Goal: Task Accomplishment & Management: Use online tool/utility

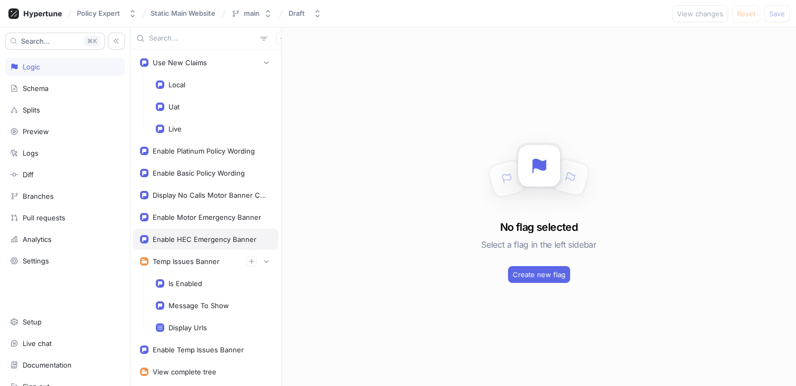
scroll to position [30, 0]
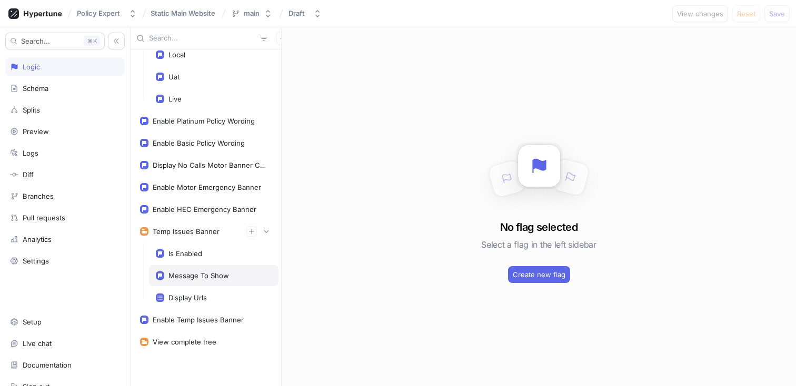
click at [184, 281] on div "Message To Show" at bounding box center [213, 275] width 129 height 21
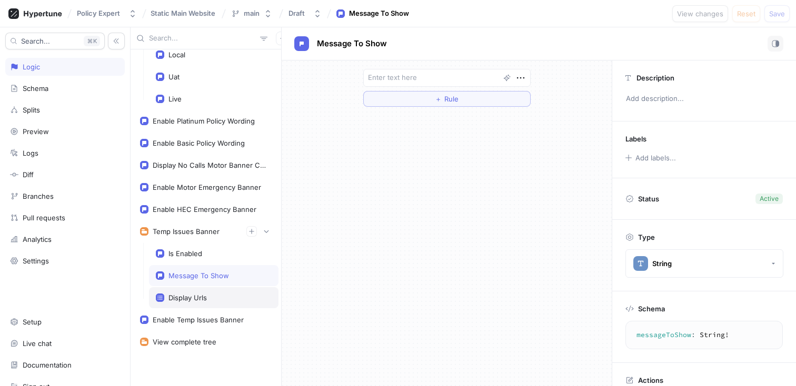
click at [186, 297] on div "Display Urls" at bounding box center [187, 298] width 38 height 8
type textarea "x"
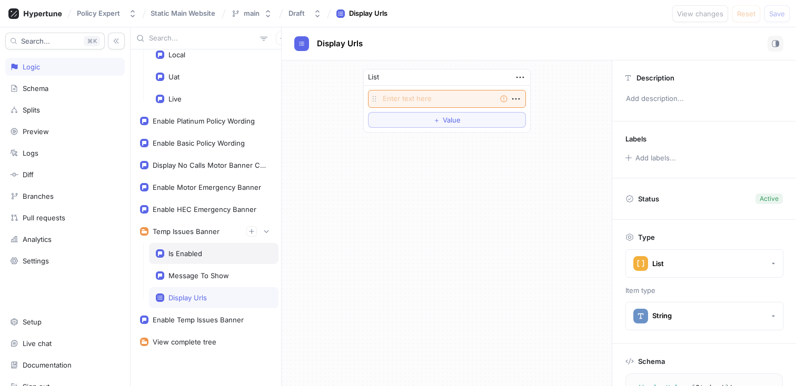
click at [183, 256] on div "Is Enabled" at bounding box center [185, 253] width 34 height 8
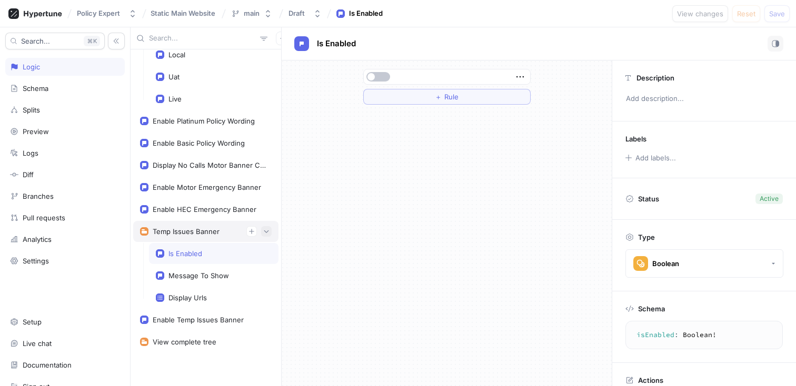
click at [263, 230] on button "button" at bounding box center [266, 231] width 11 height 11
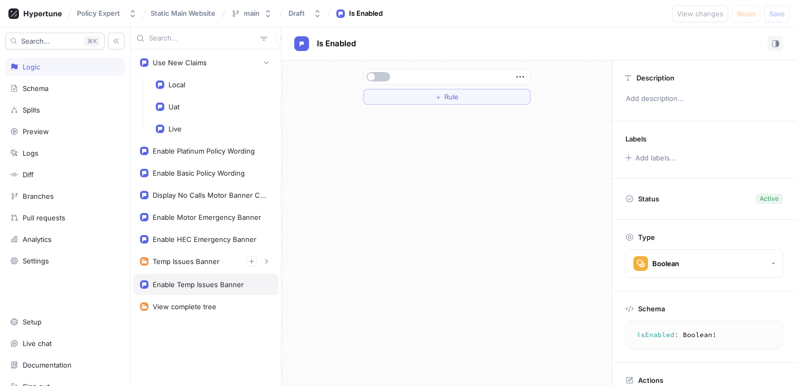
click at [196, 279] on div "Enable Temp Issues Banner" at bounding box center [205, 284] width 145 height 21
type textarea "enableTempIssuesBanner: Boolean!"
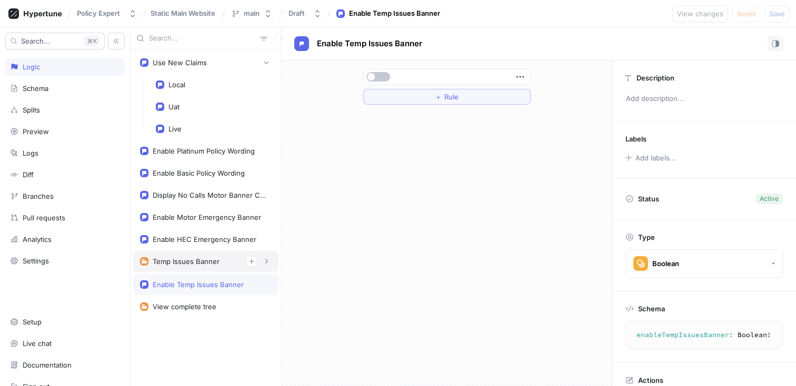
click at [196, 258] on div "Temp Issues Banner" at bounding box center [186, 261] width 67 height 8
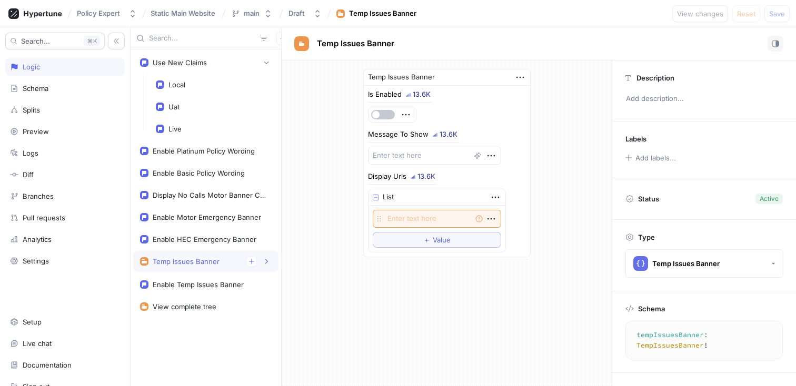
type textarea "x"
type textarea "tempIssuesBanner: TempIssuesBanner!"
click at [31, 154] on div "Logs" at bounding box center [31, 153] width 16 height 8
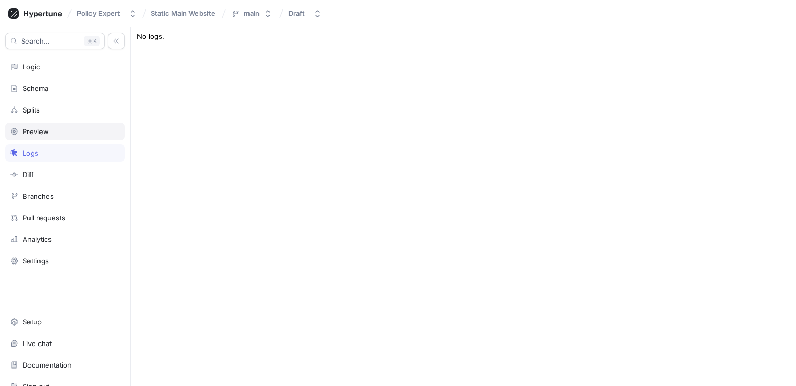
click at [40, 132] on div "Preview" at bounding box center [36, 131] width 26 height 8
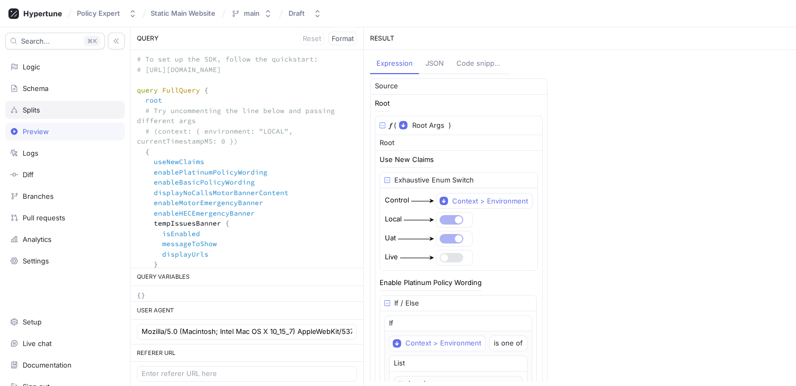
click at [31, 112] on div "Splits" at bounding box center [31, 110] width 17 height 8
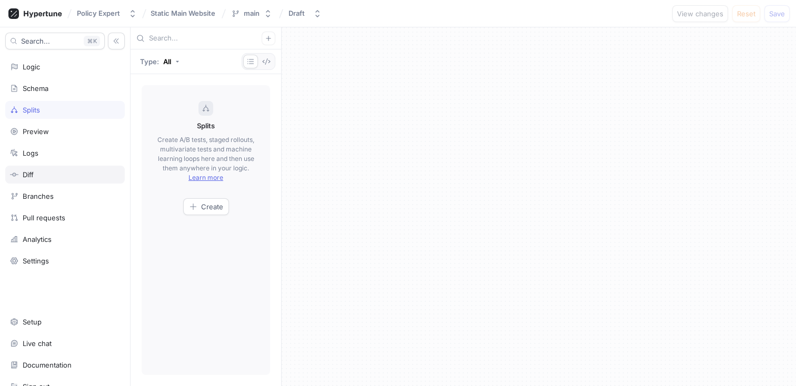
click at [29, 173] on div "Diff" at bounding box center [28, 174] width 11 height 8
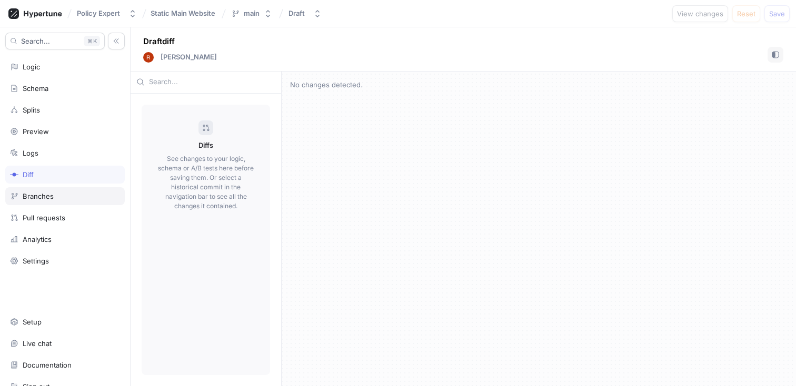
click at [31, 193] on div "Branches" at bounding box center [38, 196] width 31 height 8
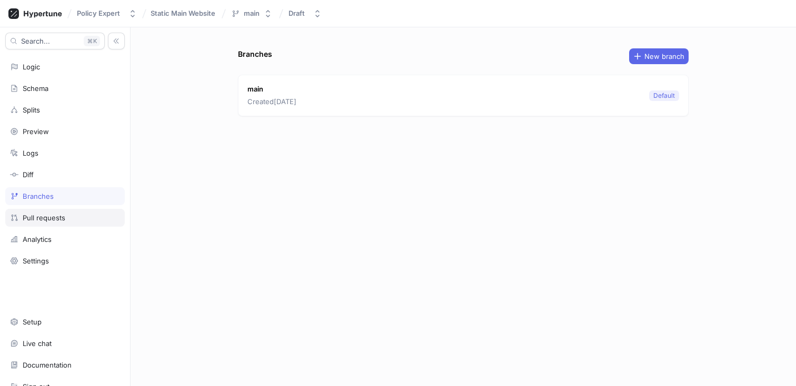
click at [31, 215] on div "Pull requests" at bounding box center [44, 218] width 43 height 8
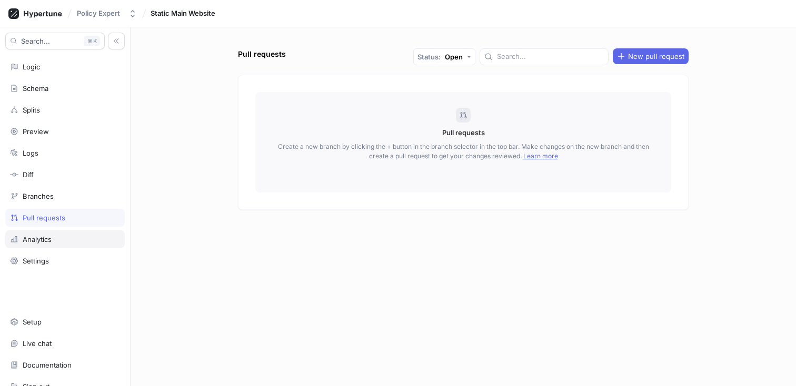
click at [35, 237] on div "Analytics" at bounding box center [37, 239] width 29 height 8
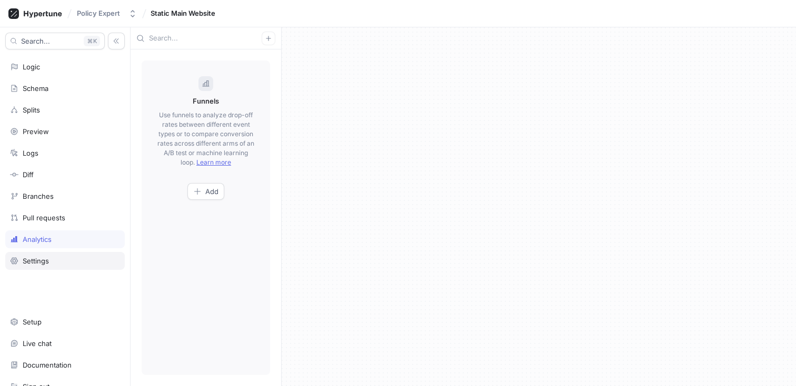
click at [34, 257] on div "Settings" at bounding box center [36, 261] width 26 height 8
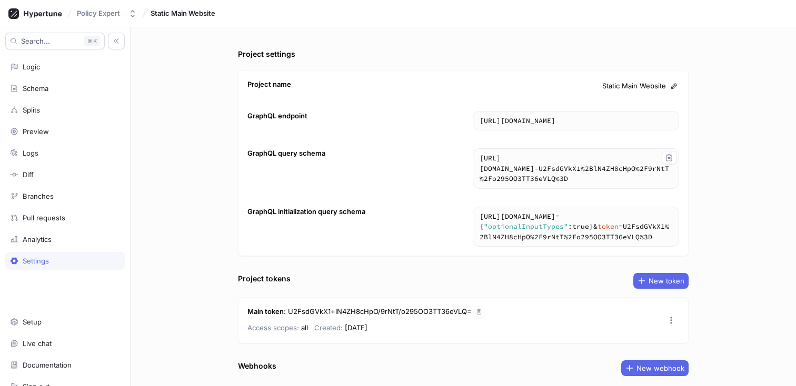
scroll to position [65, 0]
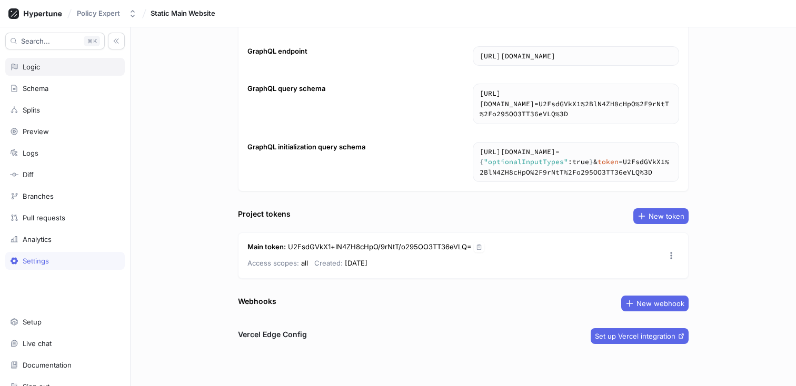
click at [44, 72] on div "Logic" at bounding box center [64, 67] width 119 height 18
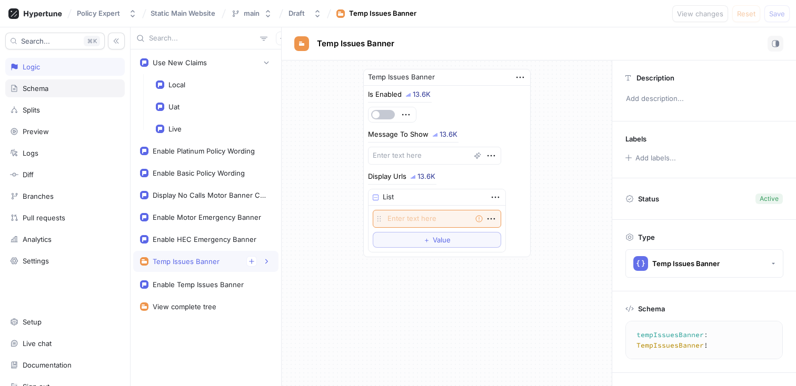
click at [41, 90] on div "Schema" at bounding box center [36, 88] width 26 height 8
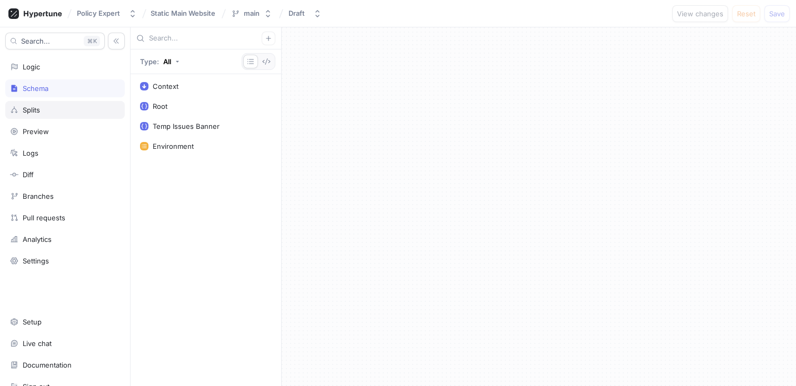
click at [32, 113] on div "Splits" at bounding box center [31, 110] width 17 height 8
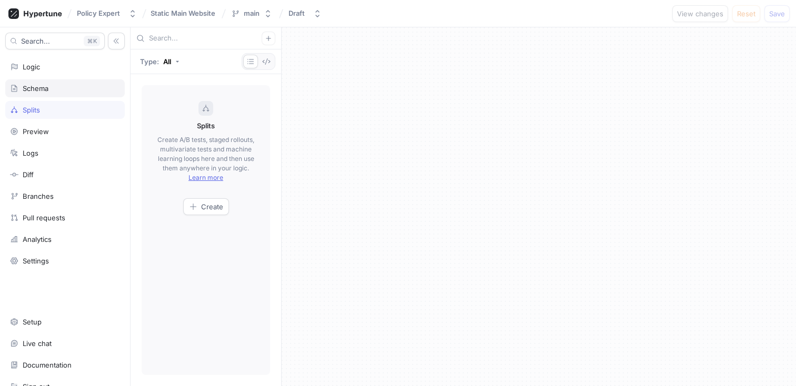
click at [36, 90] on div "Schema" at bounding box center [36, 88] width 26 height 8
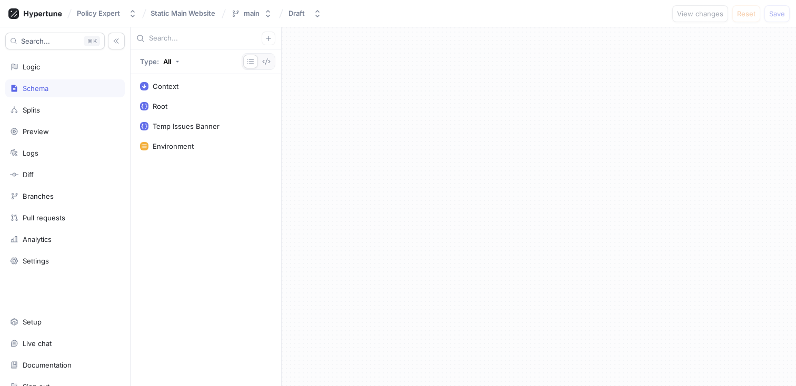
click at [37, 162] on div "Search... K Logic Schema Splits Preview Logs Diff Branches Pull requests Analyt…" at bounding box center [65, 206] width 130 height 359
click at [37, 152] on div "Logs" at bounding box center [31, 153] width 16 height 8
type textarea "x"
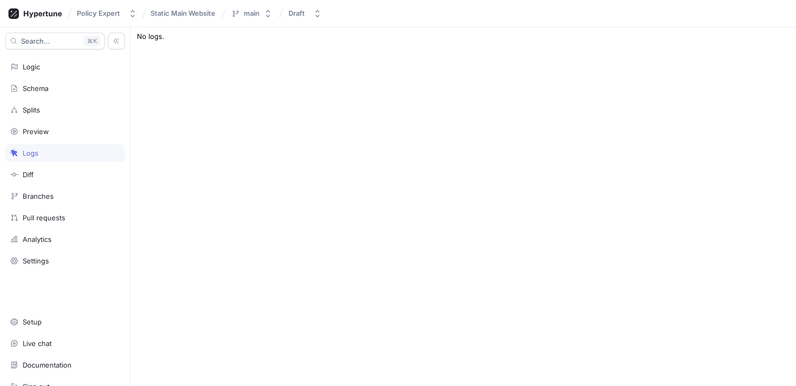
click at [221, 89] on div "Type: All Context Root Temp Issues Banner Environment No schema errors. Format …" at bounding box center [462, 206] width 665 height 359
click at [300, 14] on div "Draft" at bounding box center [296, 13] width 16 height 9
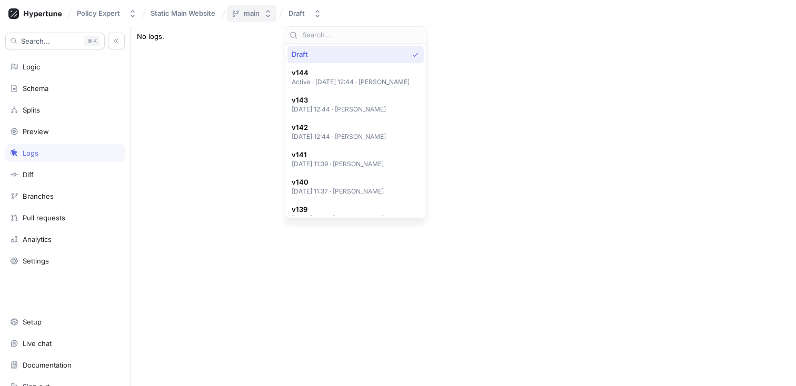
click at [264, 14] on button "main" at bounding box center [251, 13] width 49 height 17
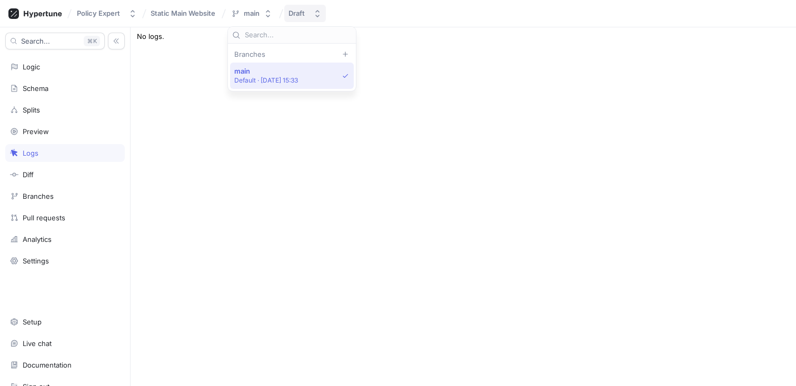
click at [299, 14] on div "Draft" at bounding box center [296, 13] width 16 height 9
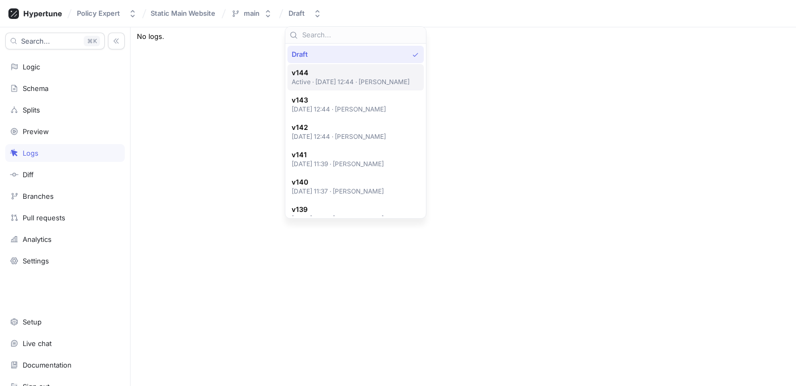
click at [305, 76] on span "v144" at bounding box center [350, 72] width 118 height 9
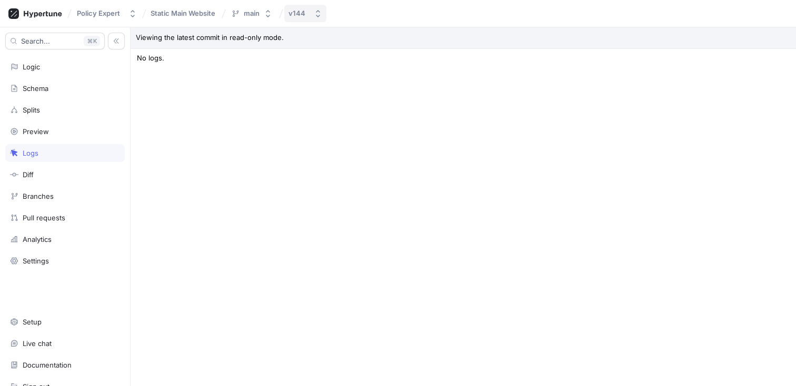
click at [315, 22] on button "v144" at bounding box center [305, 13] width 42 height 17
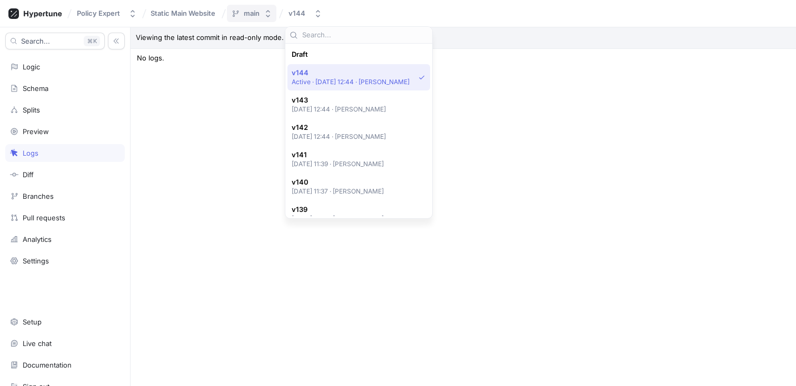
click at [249, 14] on div "main" at bounding box center [252, 13] width 16 height 9
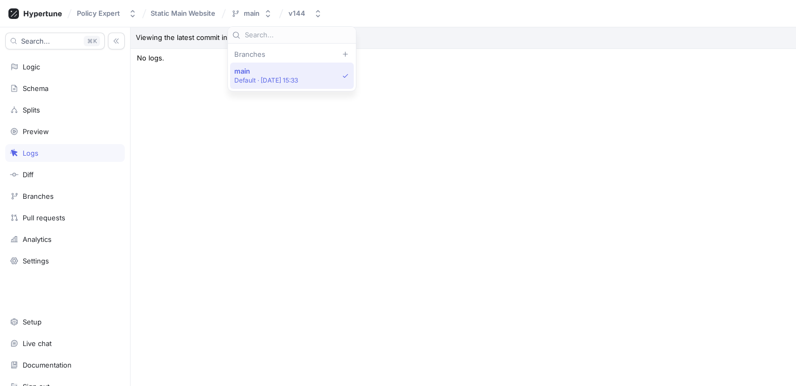
click at [327, 134] on div "Viewing the latest commit in read-only mode. Type: All Context Root Temp Issues…" at bounding box center [462, 206] width 665 height 359
